Goal: Information Seeking & Learning: Learn about a topic

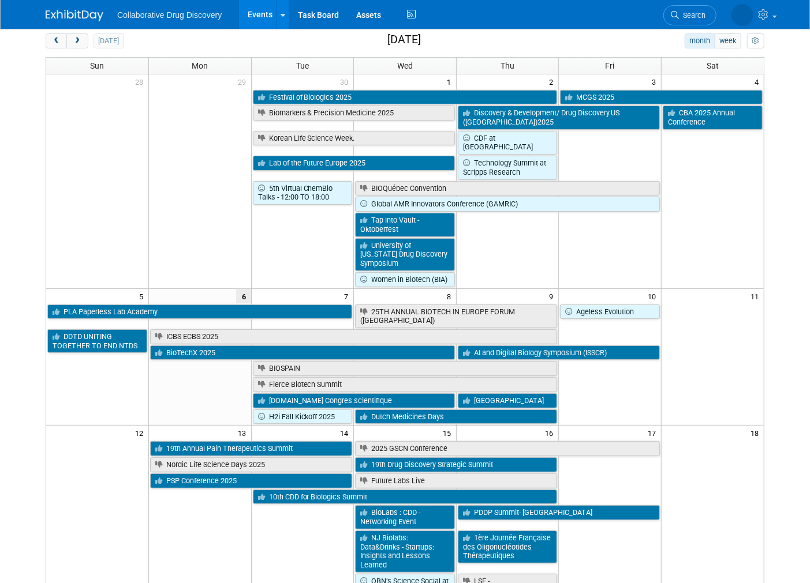
scroll to position [64, 0]
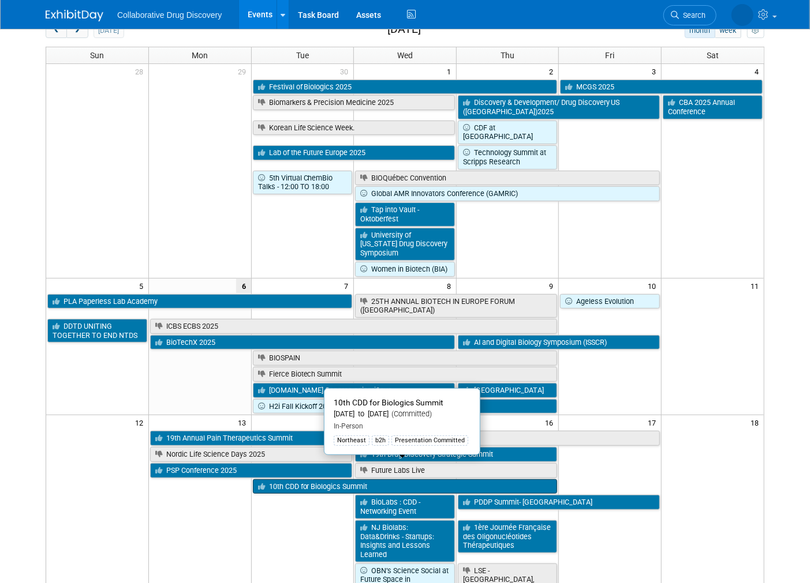
click at [339, 480] on link "10th CDD for Biologics Summit" at bounding box center [405, 487] width 305 height 15
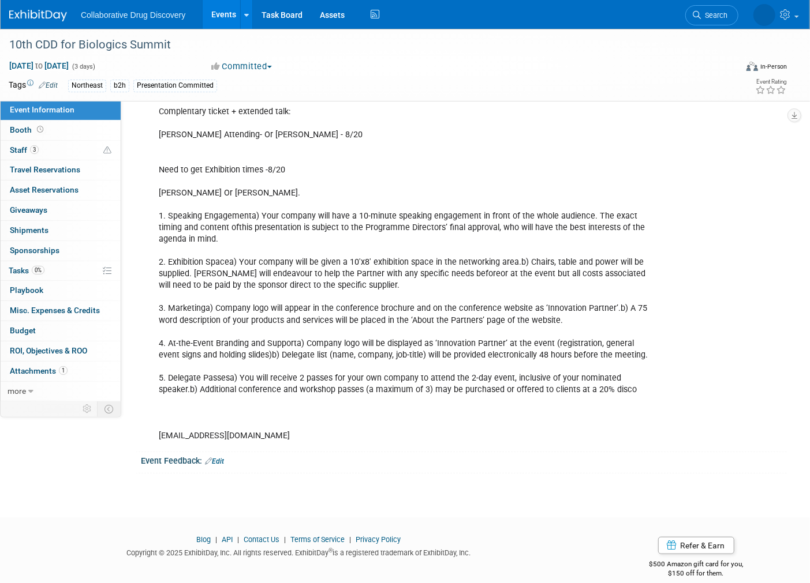
scroll to position [305, 0]
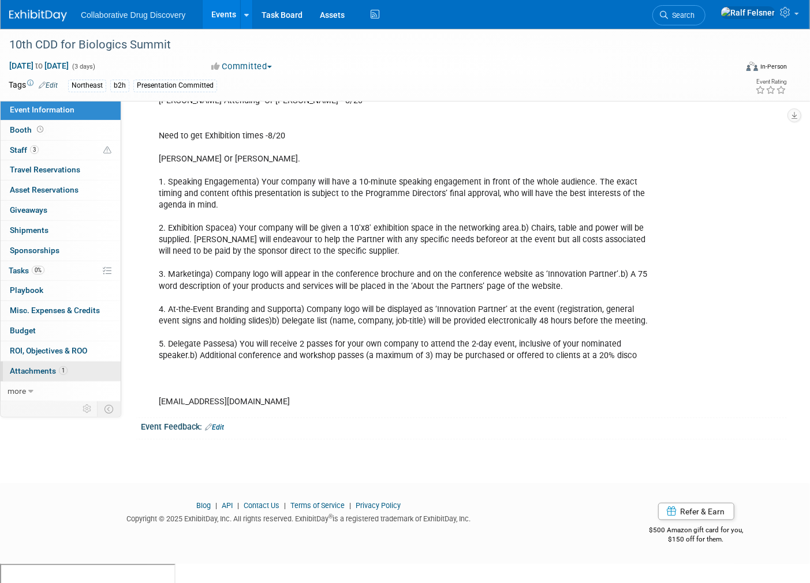
click at [36, 366] on span "Attachments 1" at bounding box center [39, 370] width 58 height 9
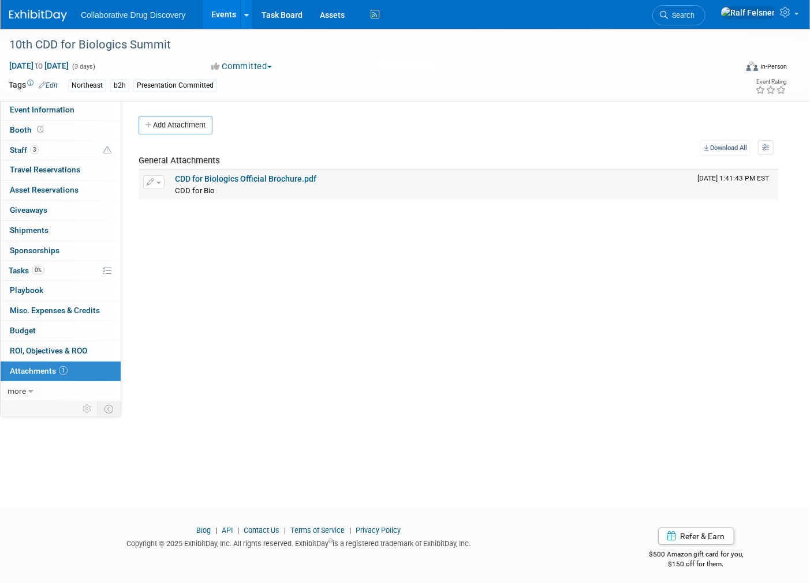
click at [231, 177] on link "CDD for Biologics Official Brochure.pdf" at bounding box center [245, 178] width 141 height 9
click at [23, 327] on span "Budget" at bounding box center [23, 330] width 26 height 9
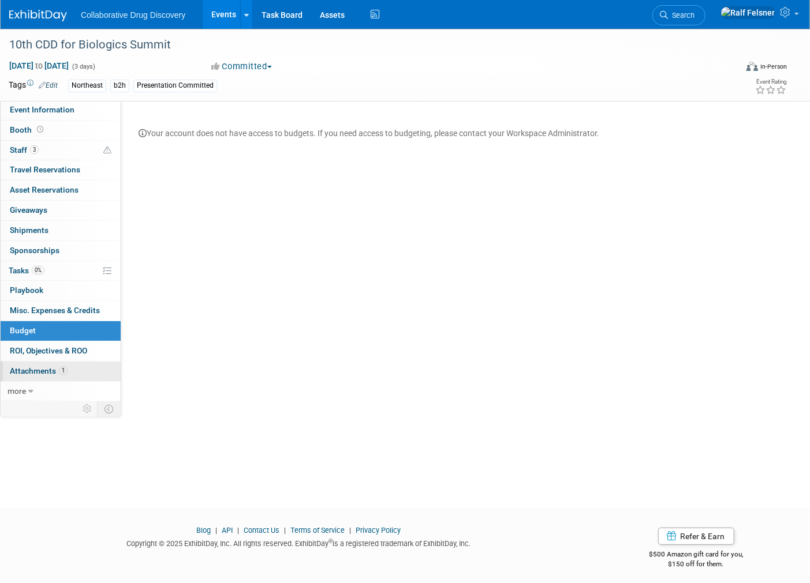
click at [31, 373] on link "1 Attachments 1" at bounding box center [61, 372] width 120 height 20
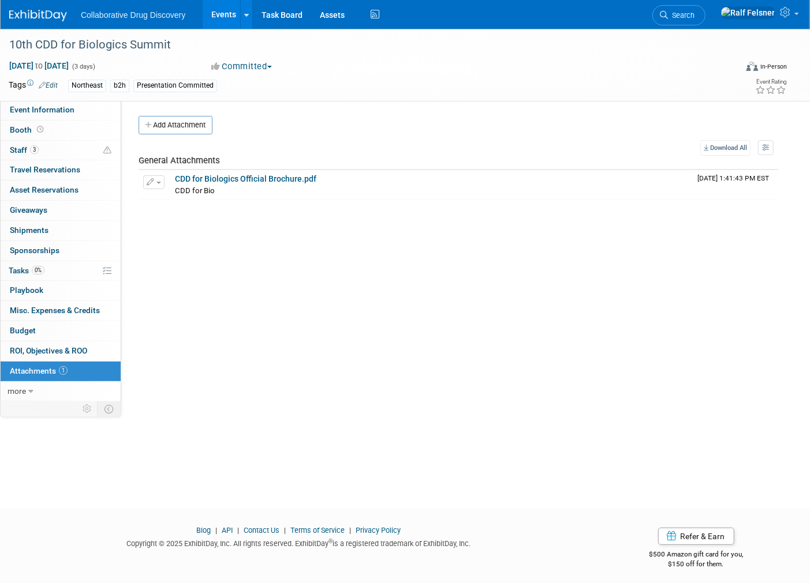
click at [57, 470] on div "10th CDD for Biologics Summit Oct 14, 2025 to Oct 16, 2025 (3 days) Oct 14, 202…" at bounding box center [405, 258] width 810 height 459
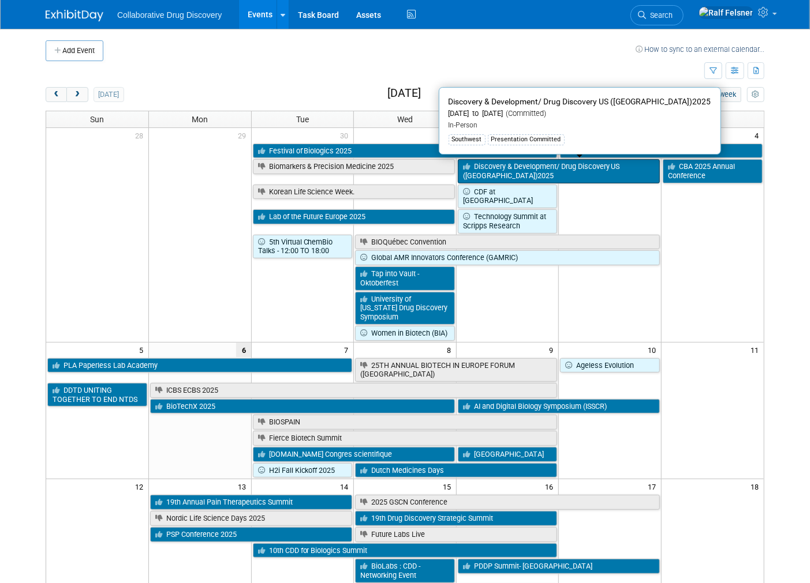
click at [502, 169] on link "Discovery & Development/ Drug Discovery US ([GEOGRAPHIC_DATA])2025" at bounding box center [559, 171] width 202 height 24
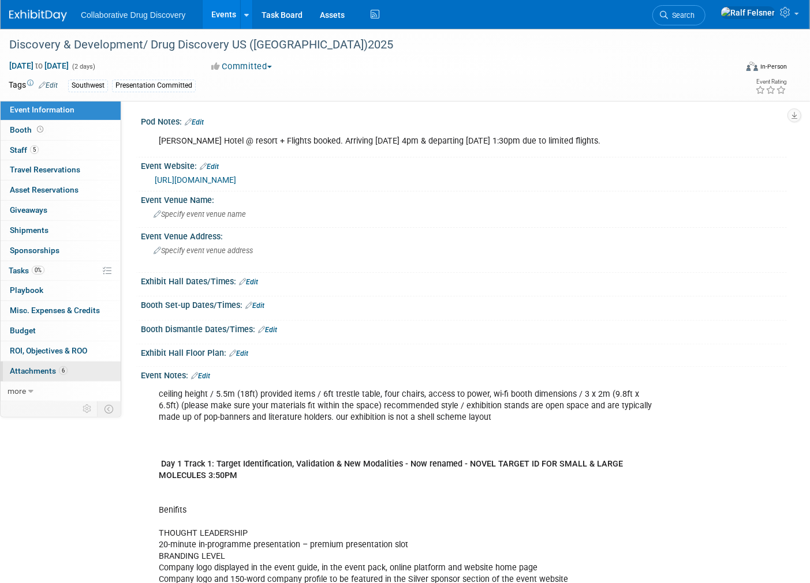
click at [35, 366] on span "Attachments 6" at bounding box center [39, 370] width 58 height 9
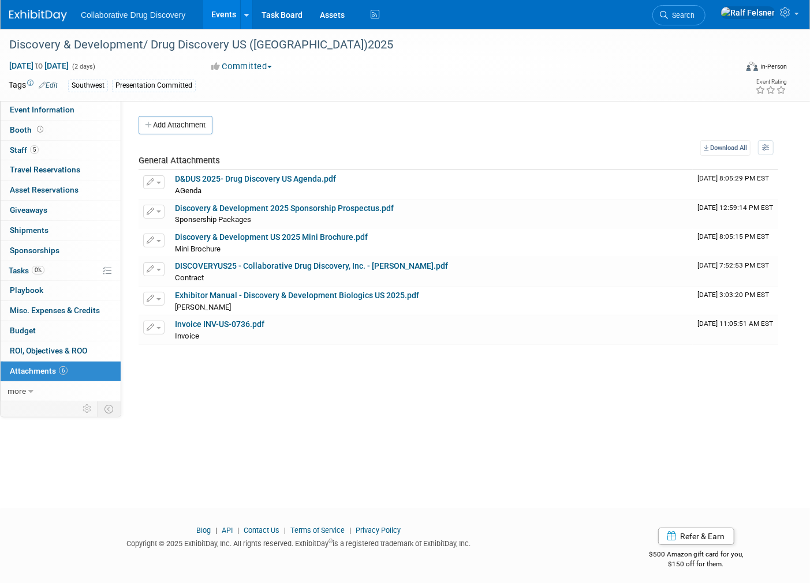
click at [332, 443] on div "Discovery & Development/ Drug Discovery US ([GEOGRAPHIC_DATA])2025 [DATE] to [D…" at bounding box center [405, 258] width 810 height 459
click at [23, 327] on span "Budget" at bounding box center [23, 330] width 26 height 9
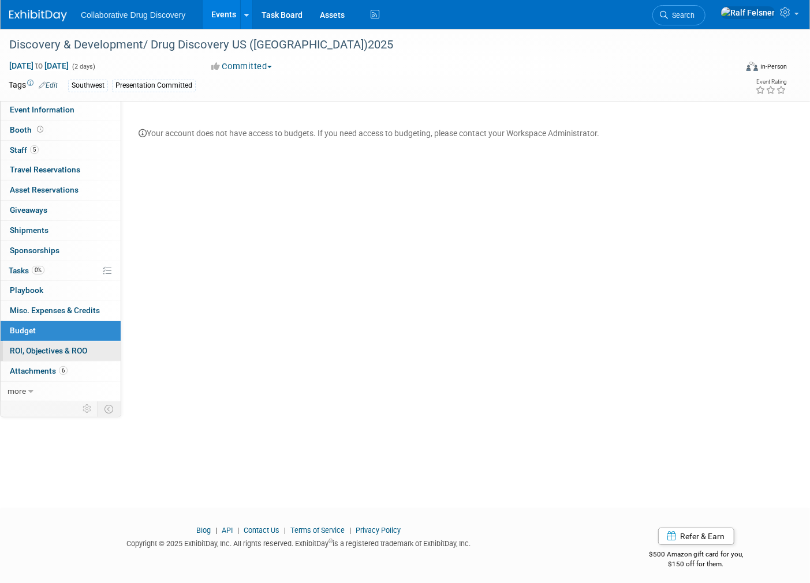
click at [40, 348] on span "ROI, Objectives & ROO 0" at bounding box center [48, 350] width 77 height 9
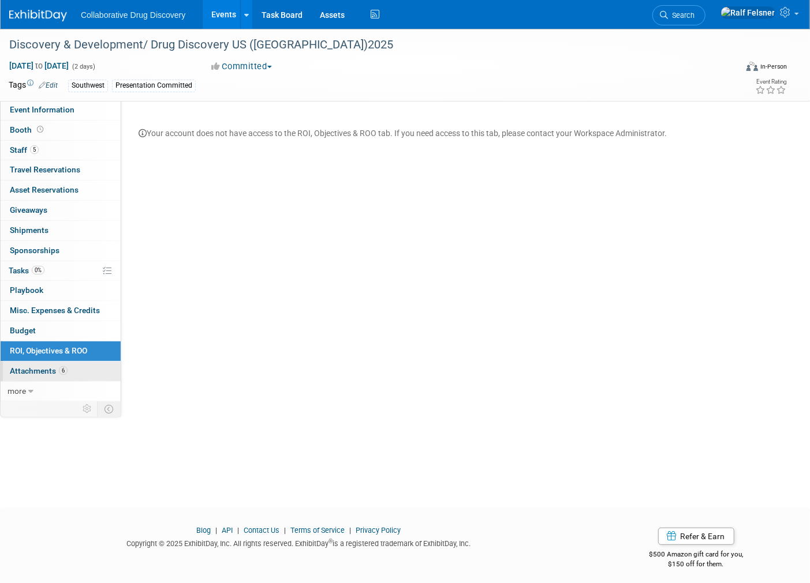
click at [29, 370] on span "Attachments 6" at bounding box center [39, 370] width 58 height 9
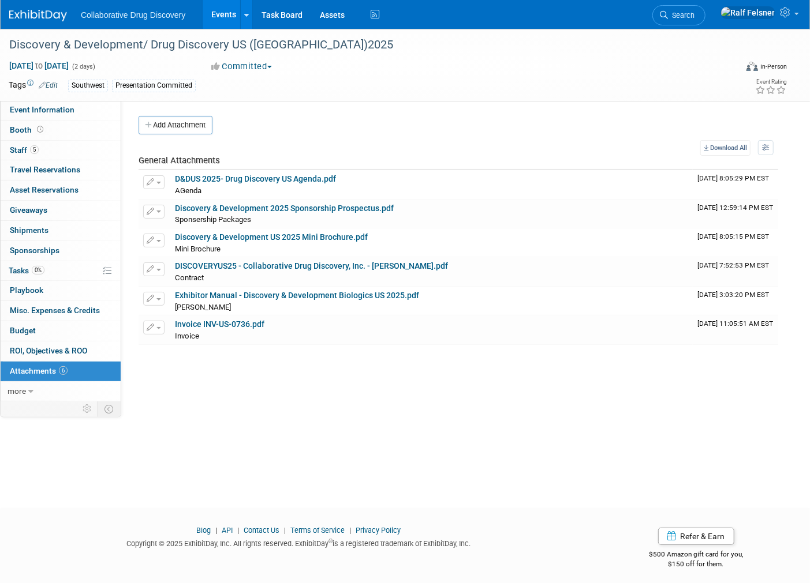
click at [266, 391] on div "Pod Notes: Edit [PERSON_NAME] Hotel @ resort + Flights booked. Arriving [DATE] …" at bounding box center [453, 249] width 665 height 298
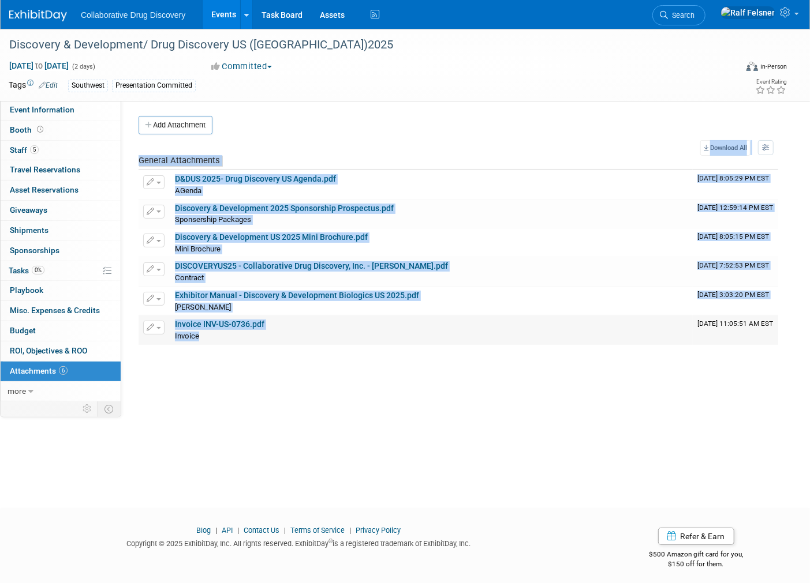
drag, startPoint x: 313, startPoint y: 361, endPoint x: 208, endPoint y: 336, distance: 107.9
click at [208, 336] on div "Pod Notes: Edit [PERSON_NAME] Hotel @ resort + Flights booked. Arriving [DATE] …" at bounding box center [453, 249] width 665 height 298
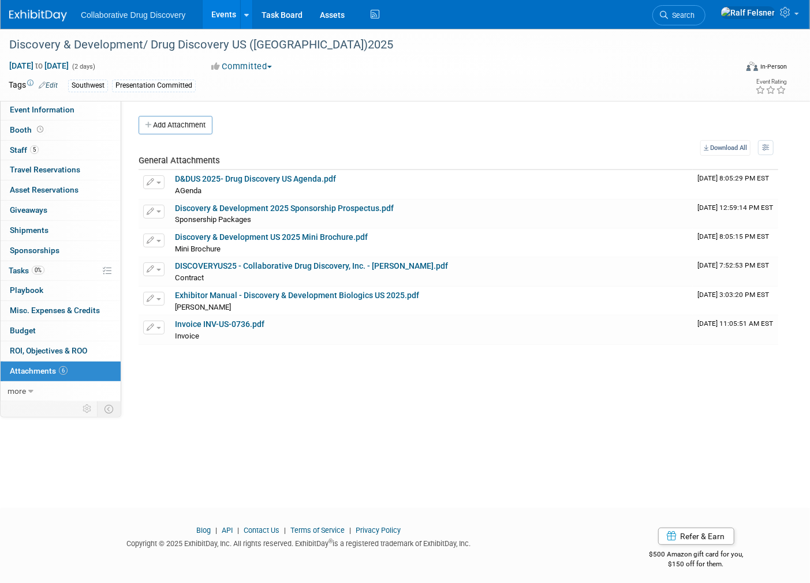
click at [171, 400] on div "Discovery & Development/ Drug Discovery US ([GEOGRAPHIC_DATA])2025 [DATE] to [D…" at bounding box center [405, 258] width 810 height 459
